Goal: Task Accomplishment & Management: Manage account settings

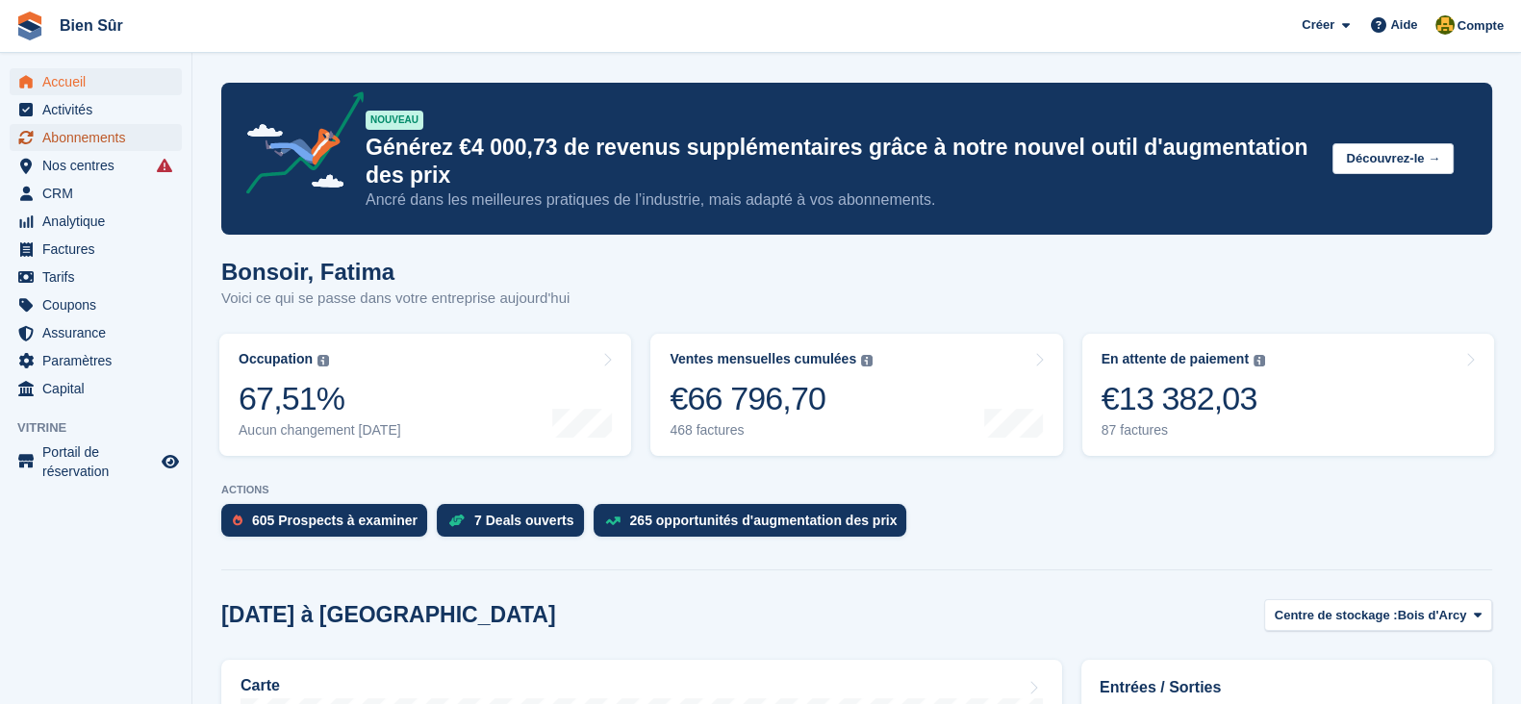
click at [70, 141] on span "Abonnements" at bounding box center [99, 137] width 115 height 27
click at [71, 138] on span "Abonnements" at bounding box center [99, 137] width 115 height 27
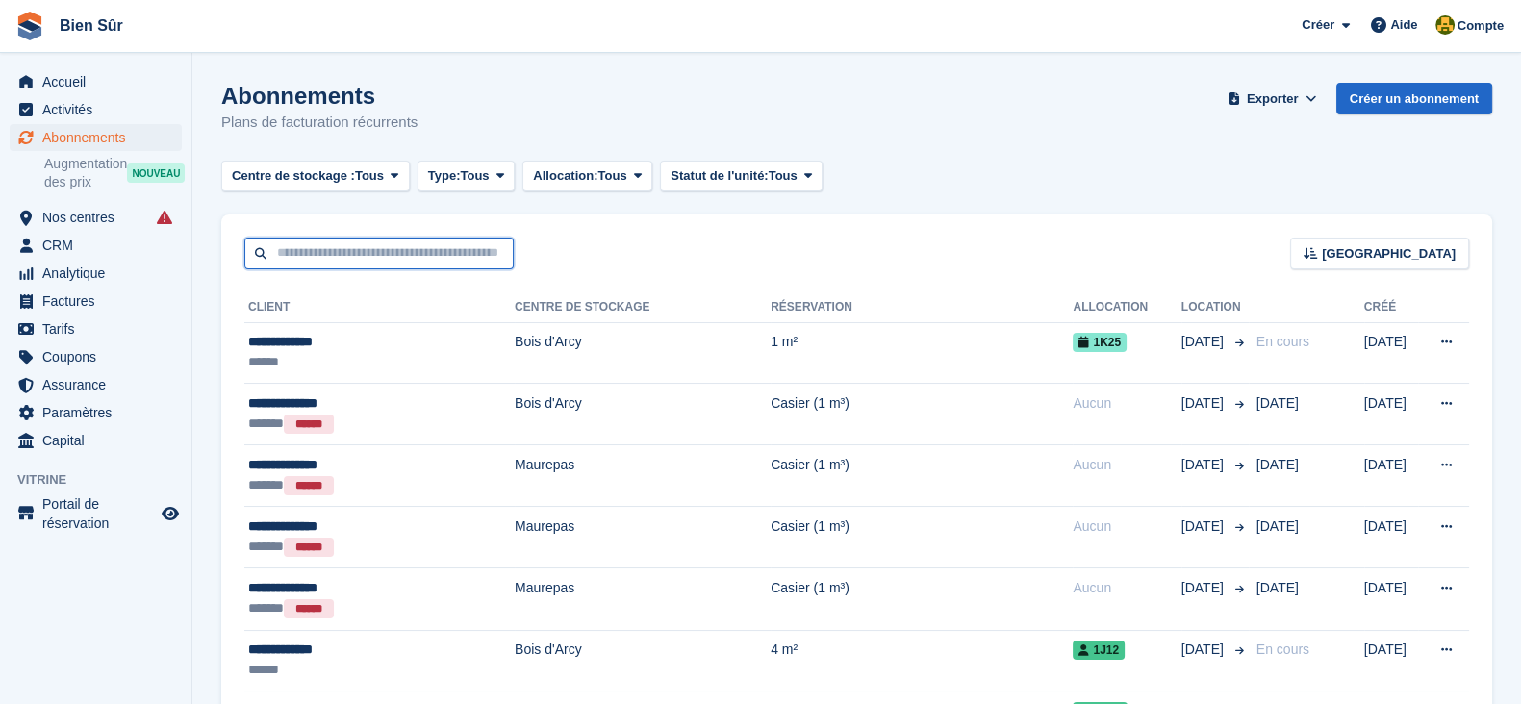
click at [317, 246] on input "text" at bounding box center [378, 254] width 269 height 32
paste input "**********"
type input "**********"
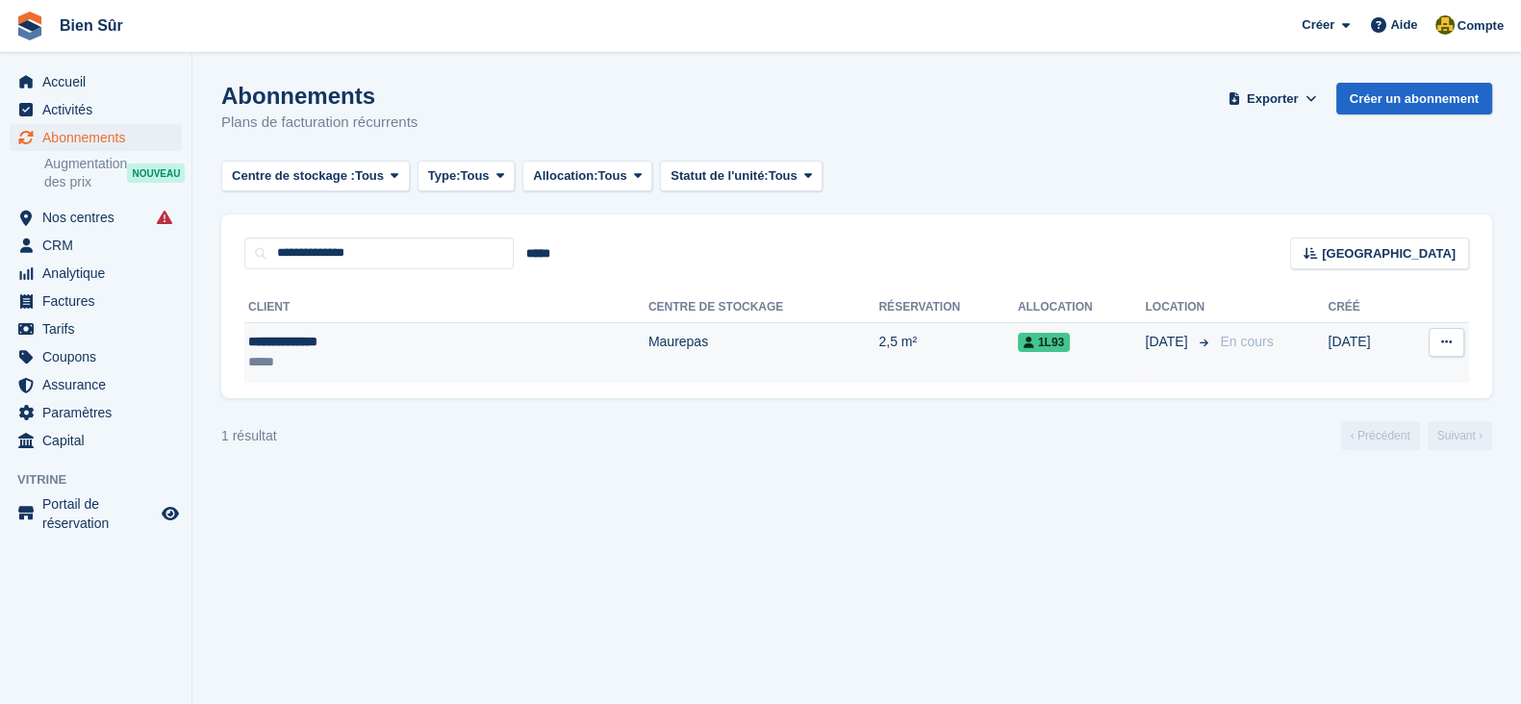
click at [878, 367] on td "2,5 m²" at bounding box center [947, 352] width 139 height 61
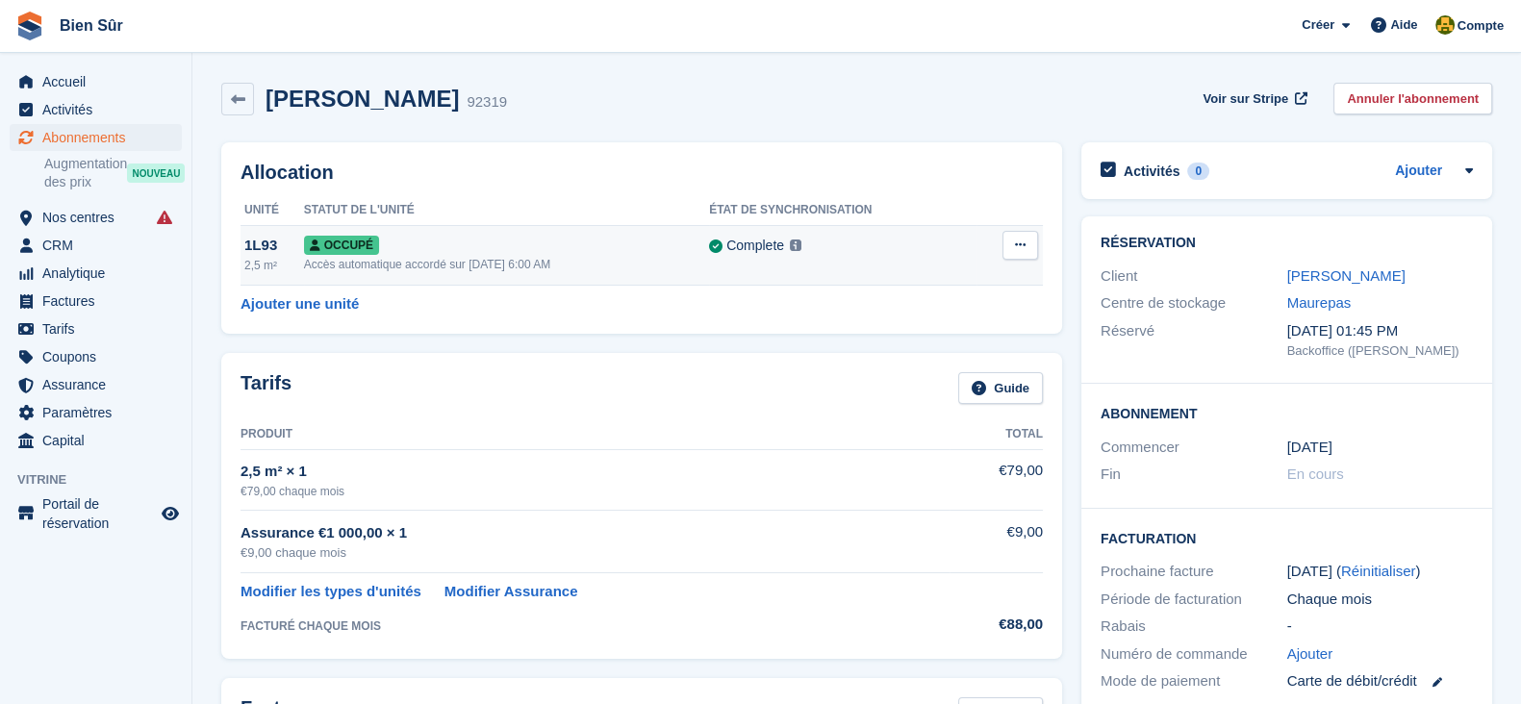
click at [1026, 244] on button at bounding box center [1020, 245] width 36 height 29
click at [974, 327] on p "Désallouer" at bounding box center [945, 324] width 167 height 25
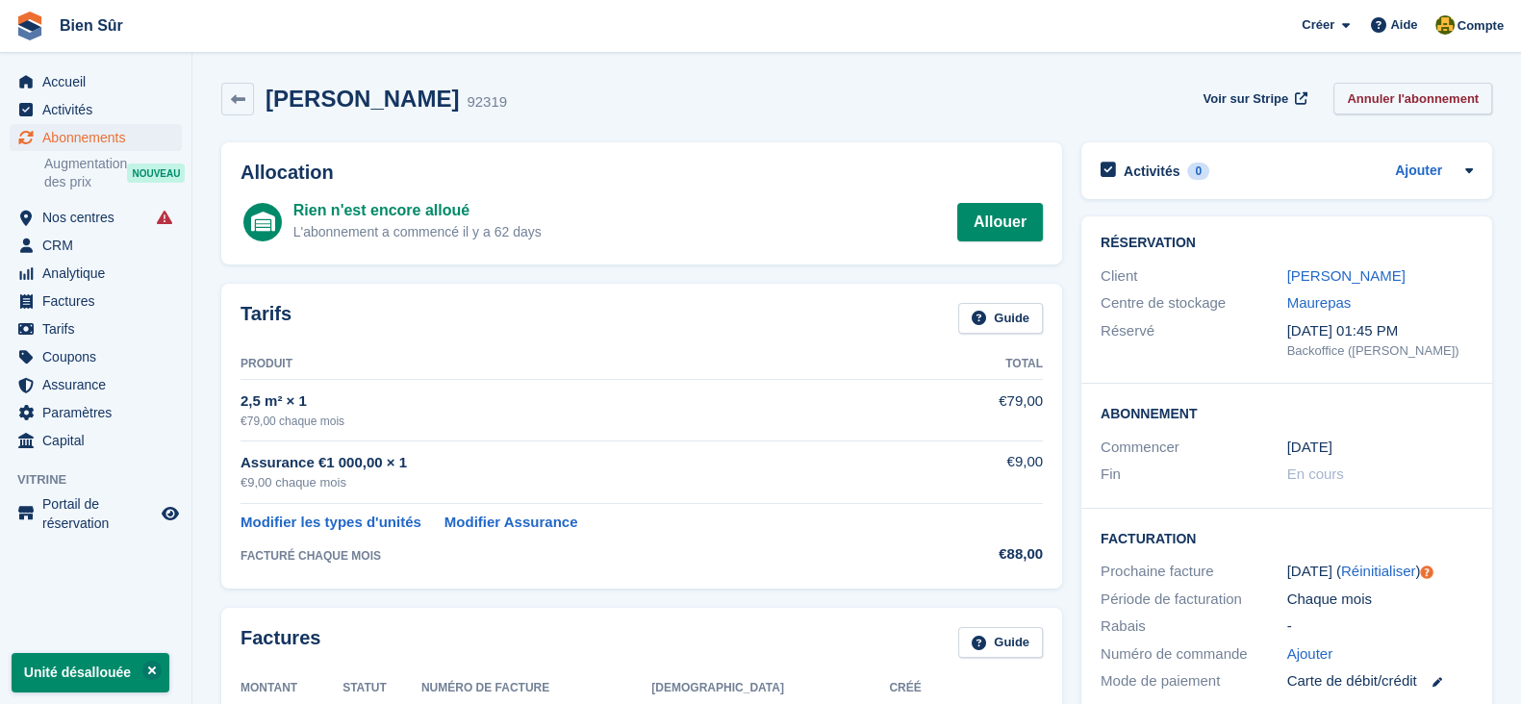
click at [1421, 85] on link "Annuler l'abonnement" at bounding box center [1412, 99] width 159 height 32
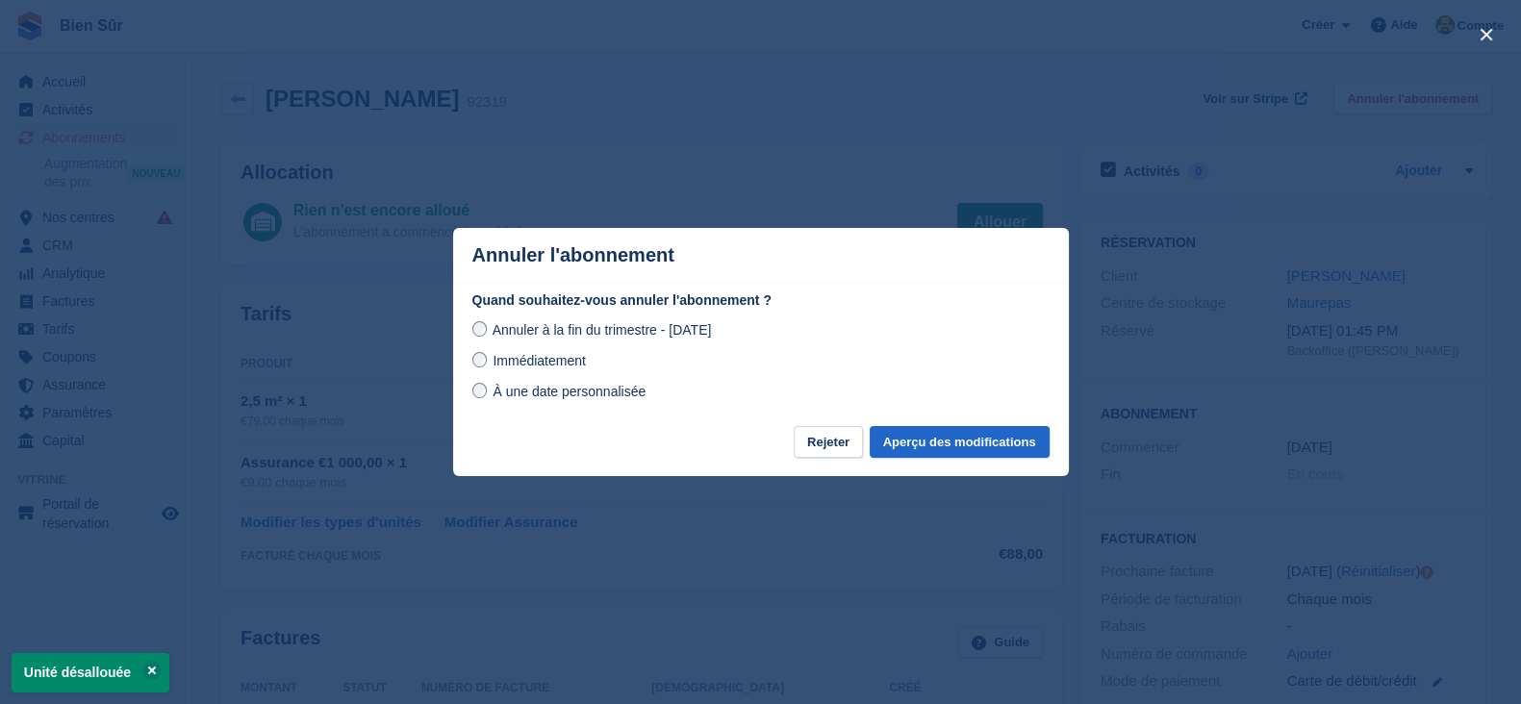
click at [544, 343] on div "Annuler à la fin du trimestre - jeudi, 25 septembre 2025 Immédiatement À une da…" at bounding box center [760, 360] width 577 height 85
click at [536, 360] on span "Immédiatement" at bounding box center [539, 360] width 92 height 15
click at [926, 435] on button "Aperçu des modifications" at bounding box center [960, 442] width 180 height 32
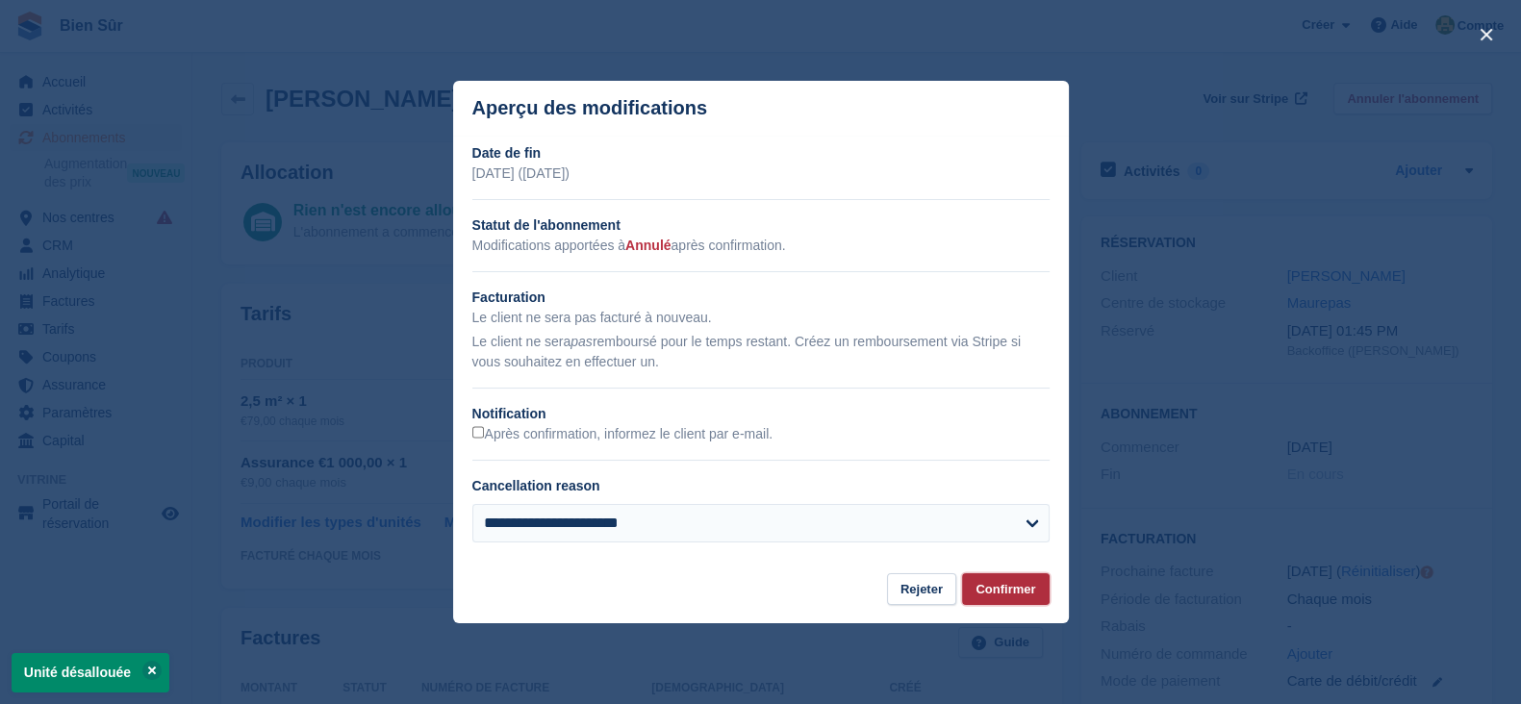
click at [991, 581] on button "Confirmer" at bounding box center [1005, 589] width 87 height 32
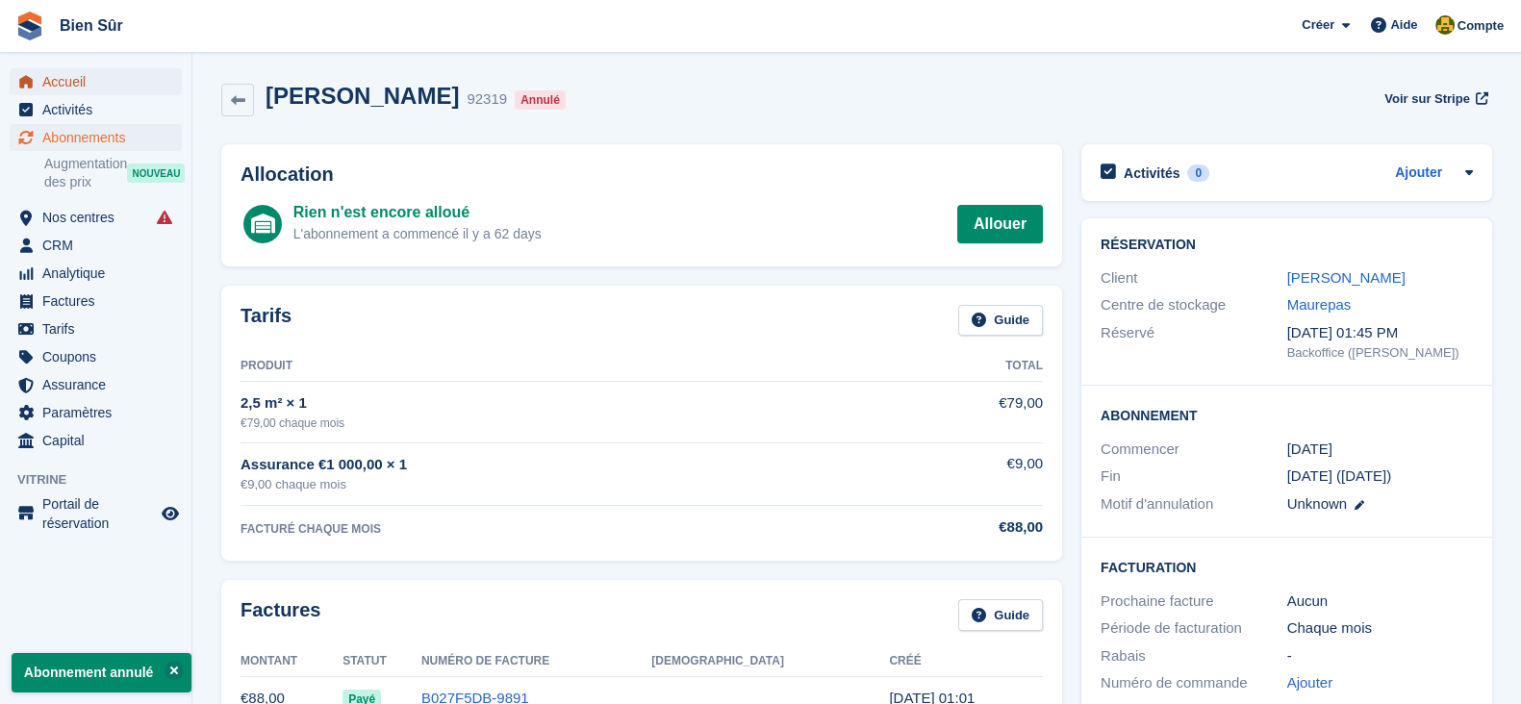
click at [106, 83] on span "Accueil" at bounding box center [99, 81] width 115 height 27
